Goal: Task Accomplishment & Management: Use online tool/utility

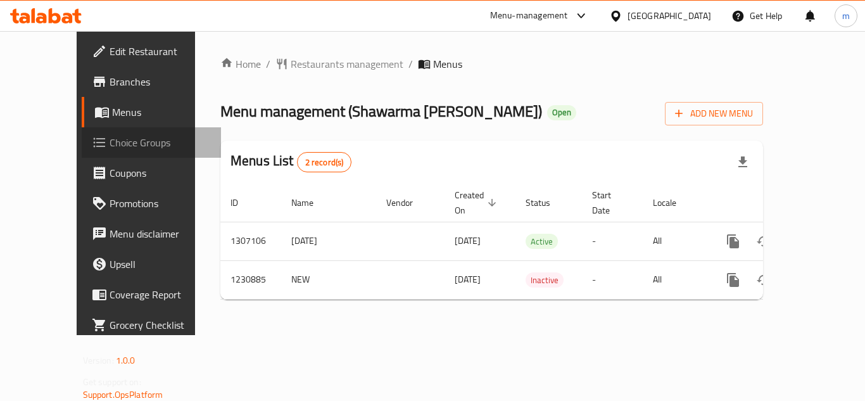
click at [110, 135] on span "Choice Groups" at bounding box center [160, 142] width 101 height 15
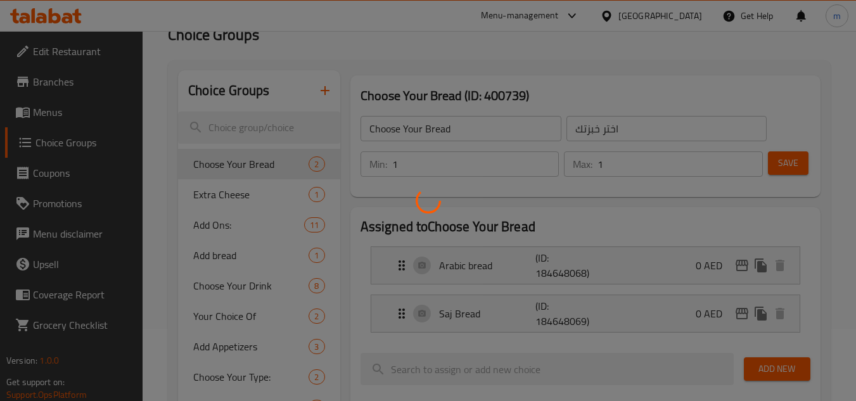
scroll to position [70, 0]
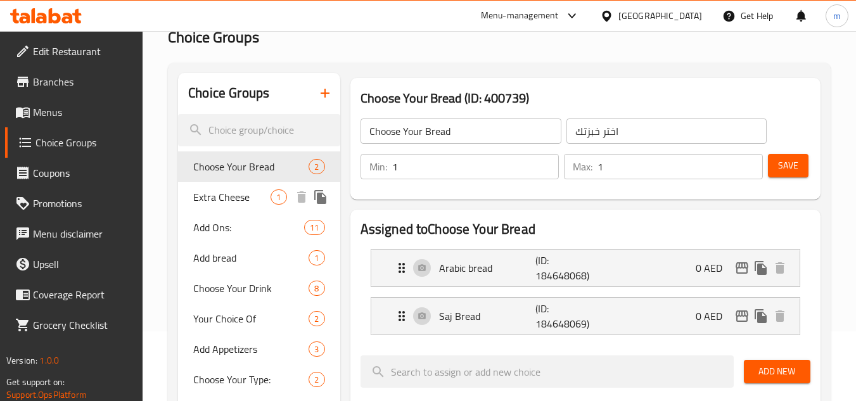
drag, startPoint x: 241, startPoint y: 193, endPoint x: 328, endPoint y: 222, distance: 92.4
click at [241, 193] on span "Extra Cheese" at bounding box center [231, 196] width 77 height 15
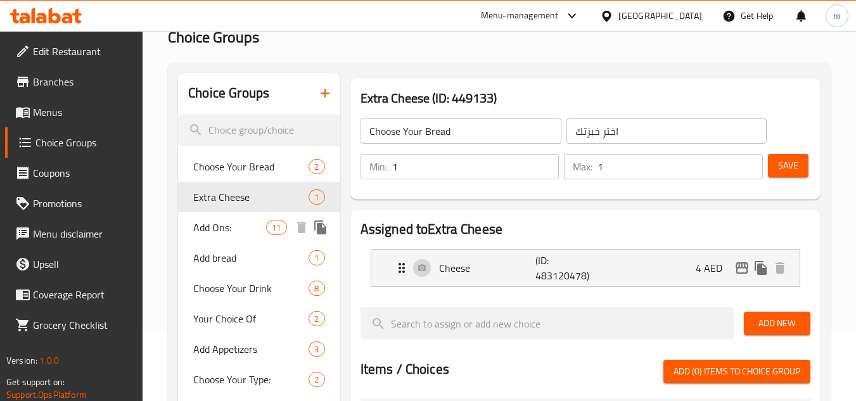
type input "Extra Cheese"
type input "إضافة جبنة"
type input "0"
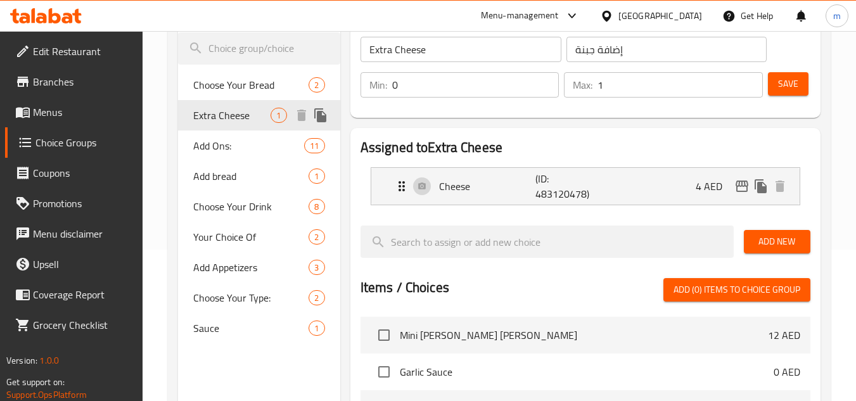
scroll to position [125, 0]
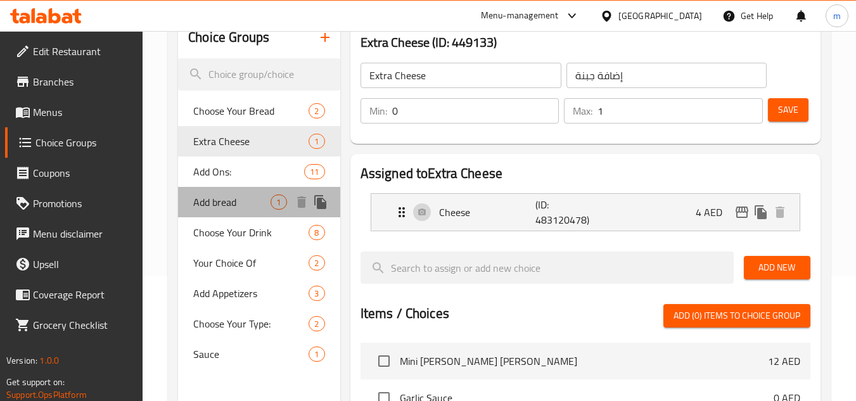
click at [226, 208] on span "Add bread" at bounding box center [231, 201] width 77 height 15
type input "Add bread"
type input "إضافة خبز"
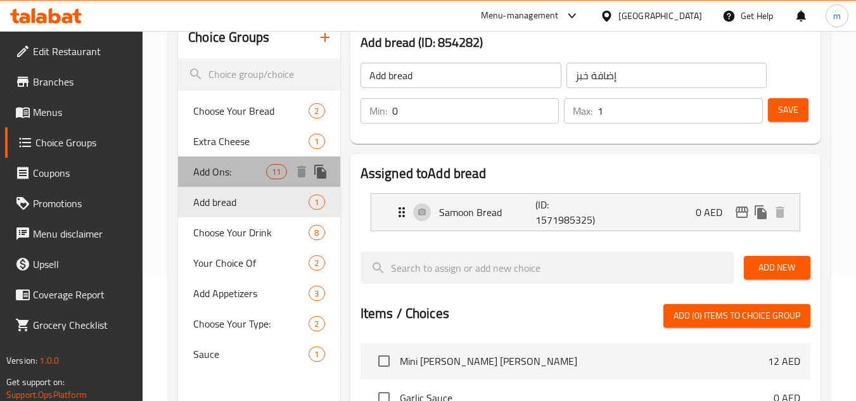
click at [223, 175] on span "Add Ons:" at bounding box center [229, 171] width 73 height 15
type input "Add Ons:"
type input "إضافات:"
type input "10"
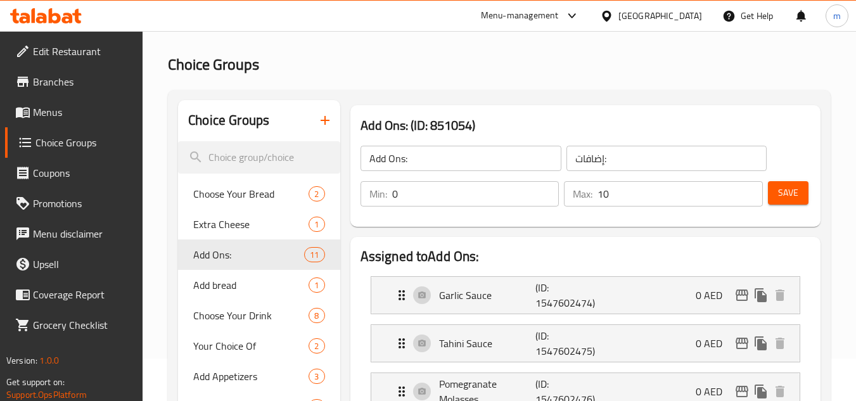
scroll to position [37, 0]
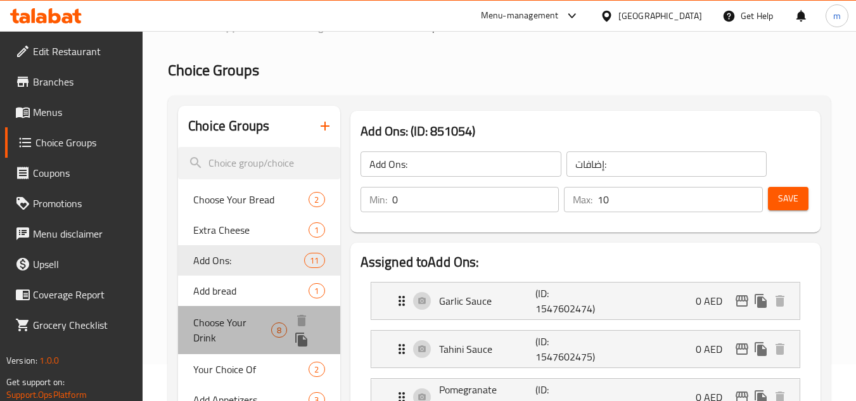
click at [217, 321] on span "Choose Your Drink" at bounding box center [232, 330] width 78 height 30
type input "Choose Your Drink"
type input "اختر مشروبك"
type input "7"
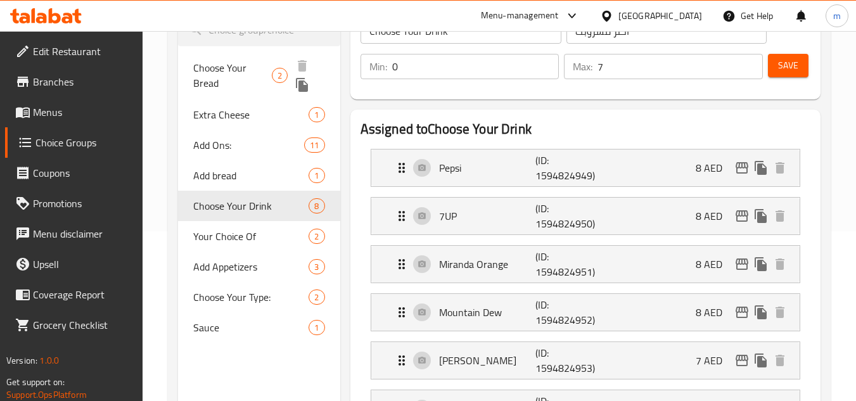
scroll to position [19, 0]
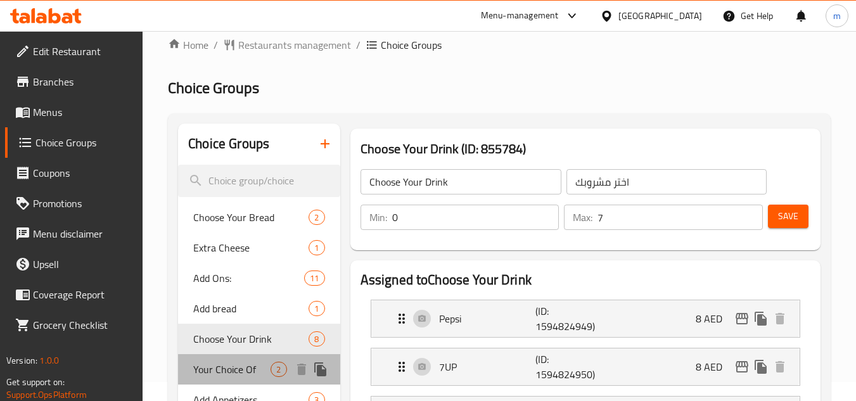
click at [226, 375] on span "Your Choice Of" at bounding box center [231, 369] width 77 height 15
type input "Your Choice Of"
type input "اختيارك من"
type input "1"
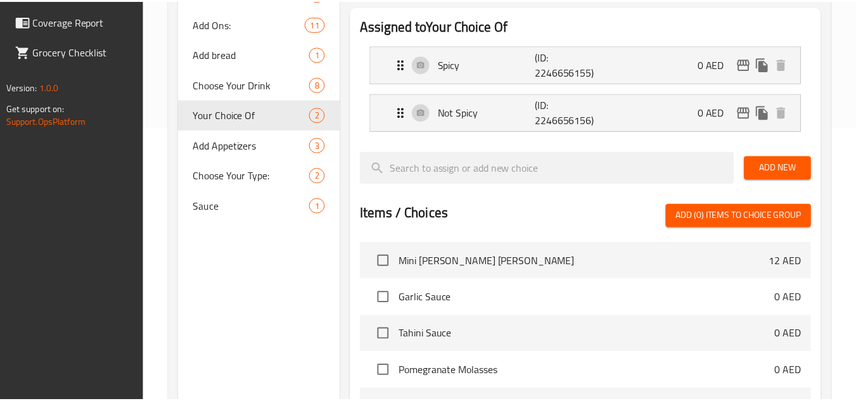
scroll to position [490, 0]
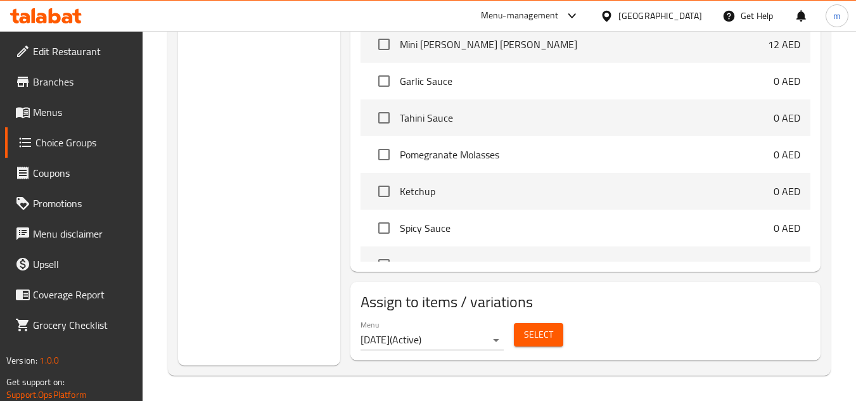
click at [79, 10] on icon at bounding box center [46, 15] width 72 height 15
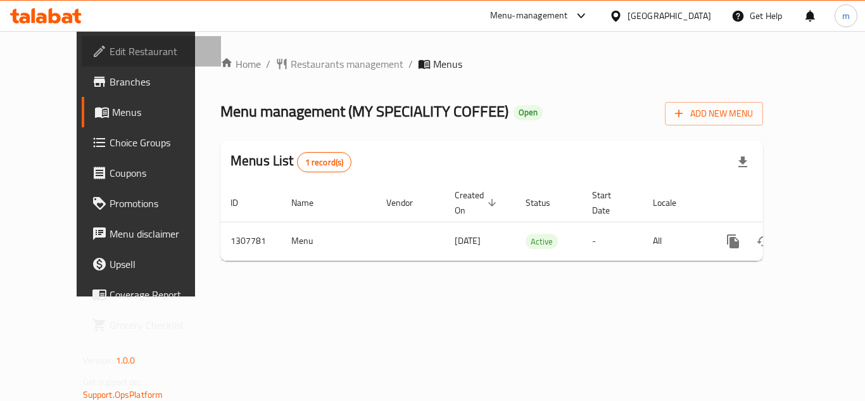
click at [110, 44] on span "Edit Restaurant" at bounding box center [160, 51] width 101 height 15
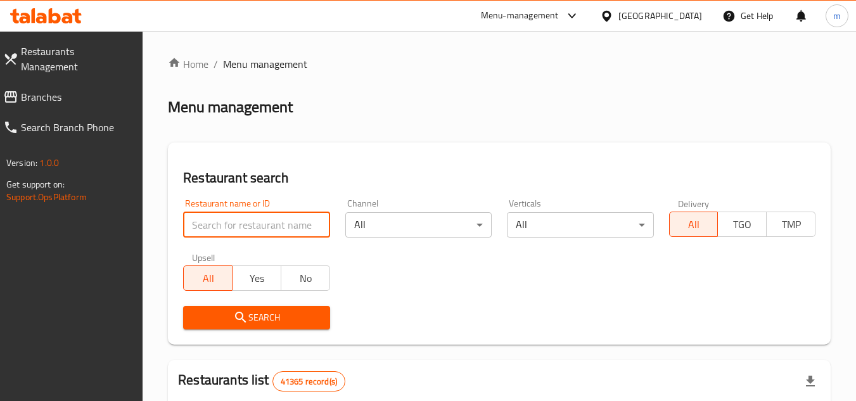
click at [229, 216] on input "search" at bounding box center [256, 224] width 146 height 25
paste input "703634"
type input "703634"
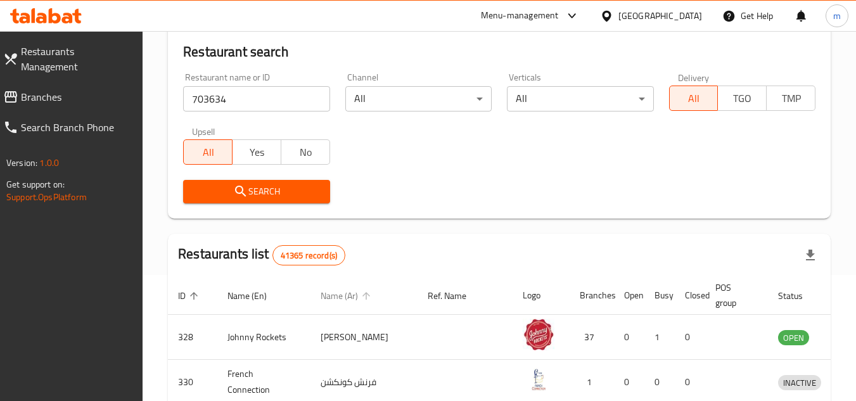
scroll to position [127, 0]
click at [302, 199] on button "Search" at bounding box center [256, 190] width 146 height 23
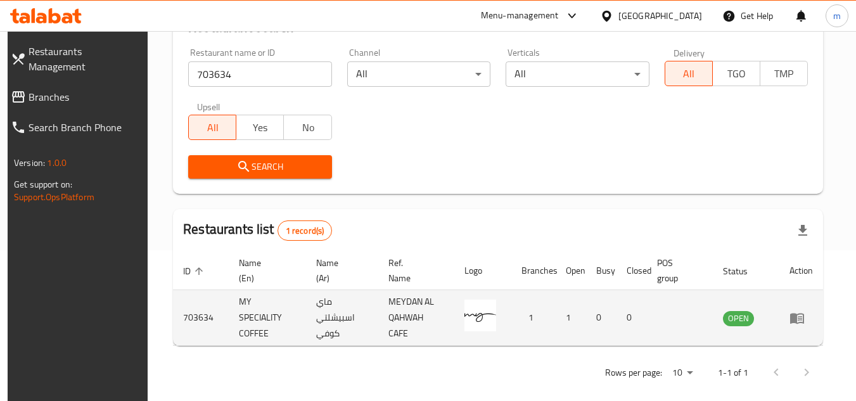
scroll to position [164, 0]
